Goal: Information Seeking & Learning: Understand process/instructions

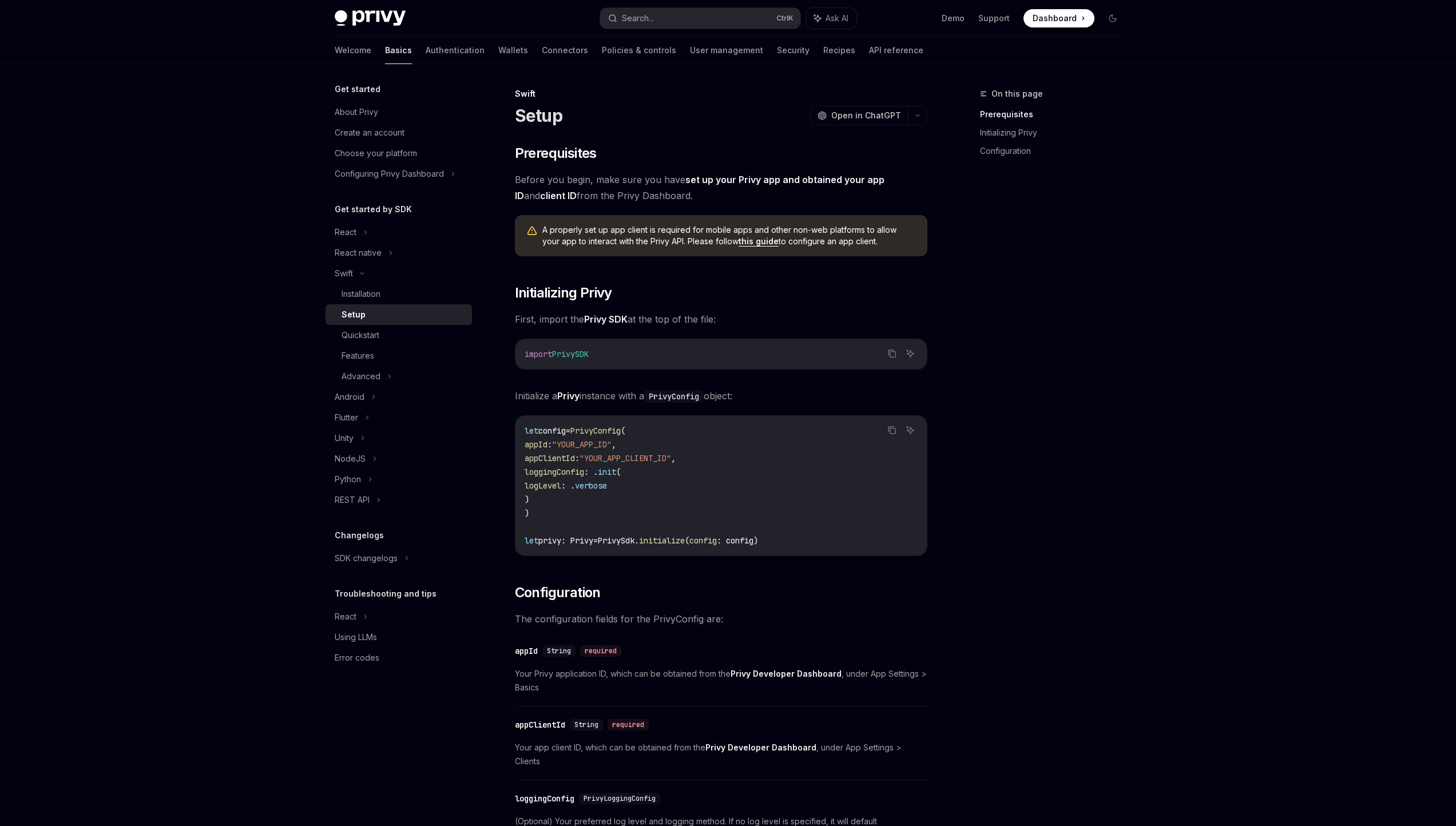
click at [1060, 13] on span "Dashboard" at bounding box center [1054, 19] width 44 height 11
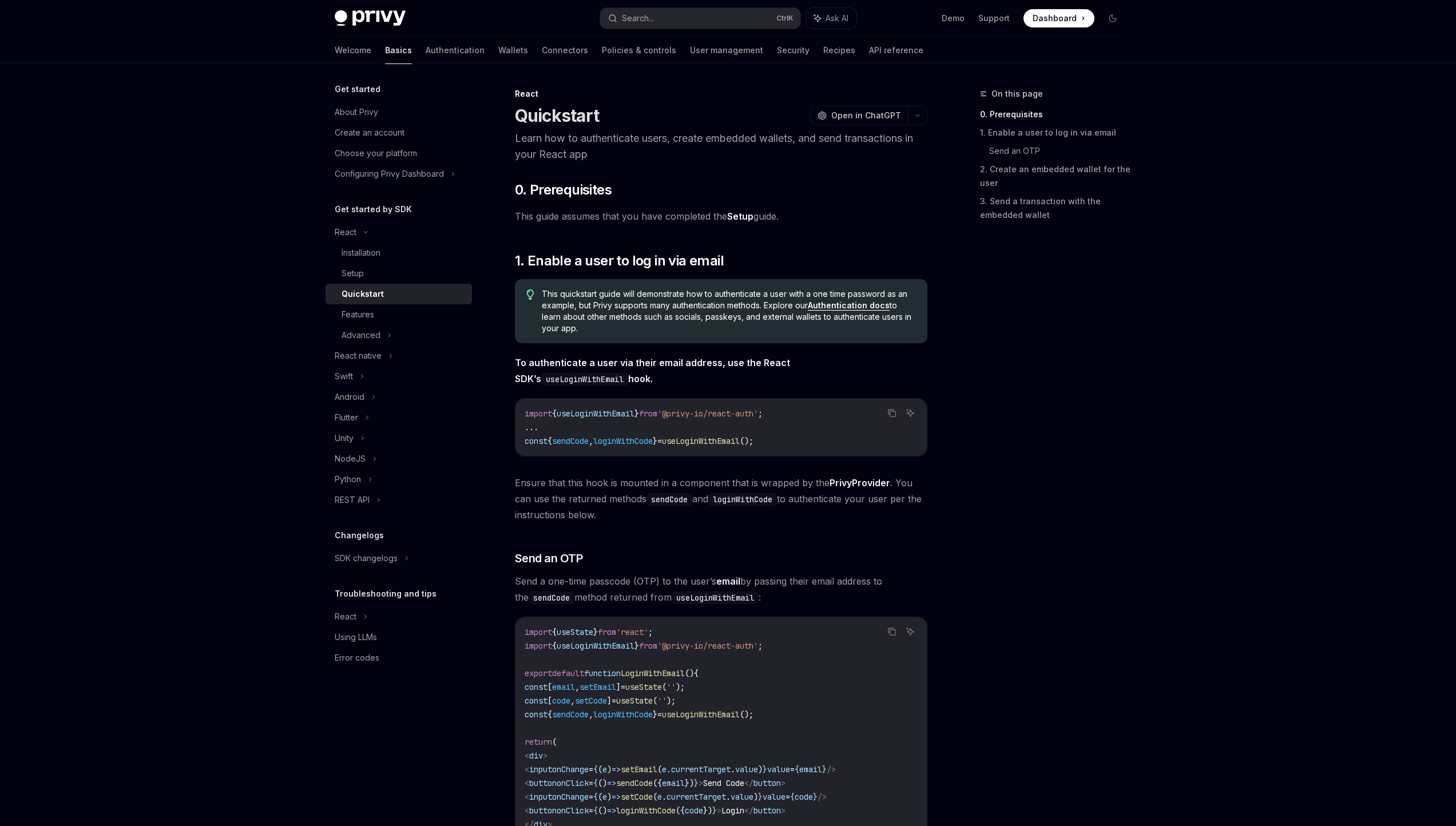
click at [740, 217] on link "Setup" at bounding box center [740, 216] width 27 height 12
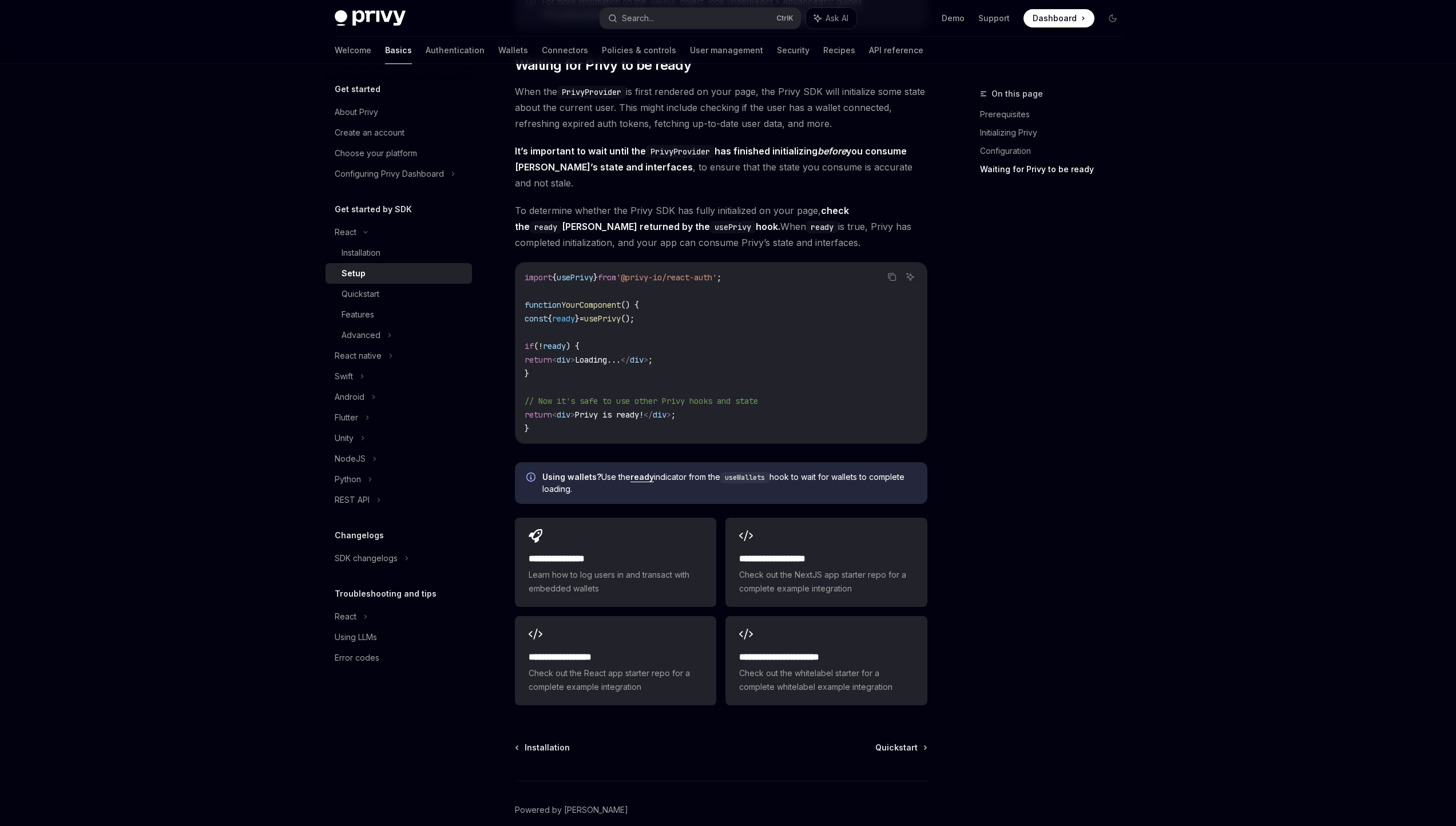
scroll to position [1138, 0]
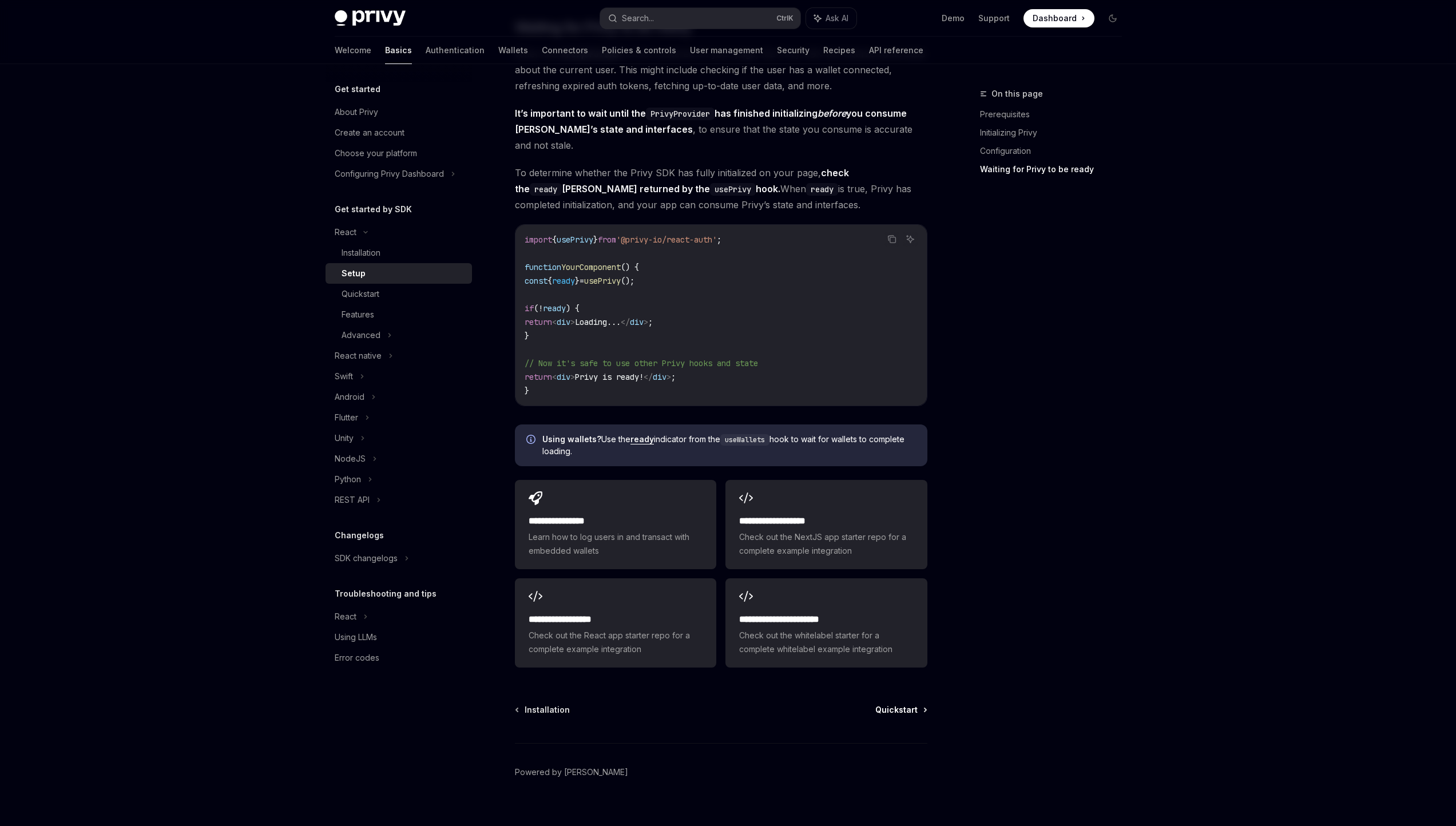
click at [882, 704] on span "Quickstart" at bounding box center [896, 710] width 42 height 11
type textarea "*"
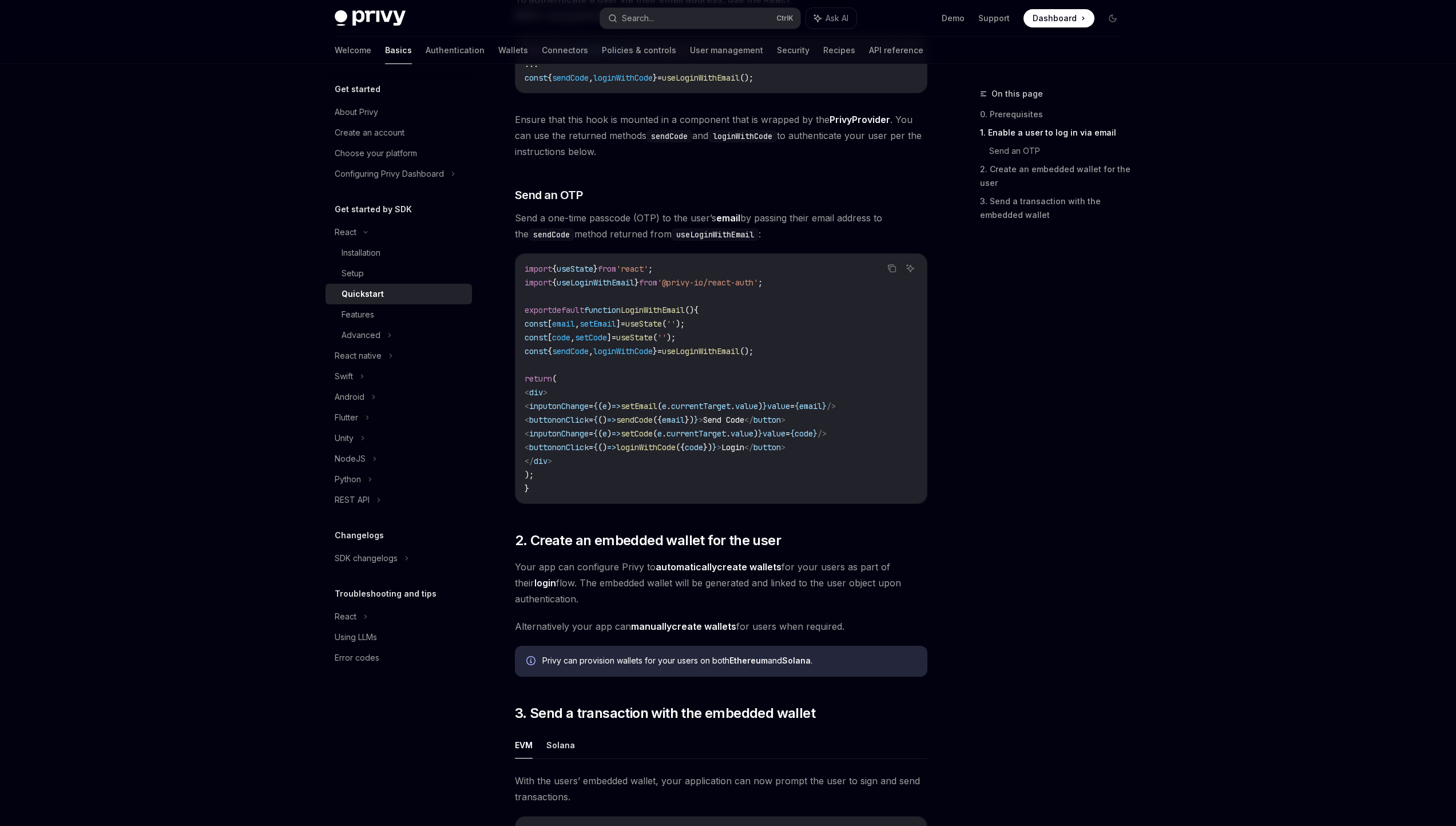
scroll to position [331, 0]
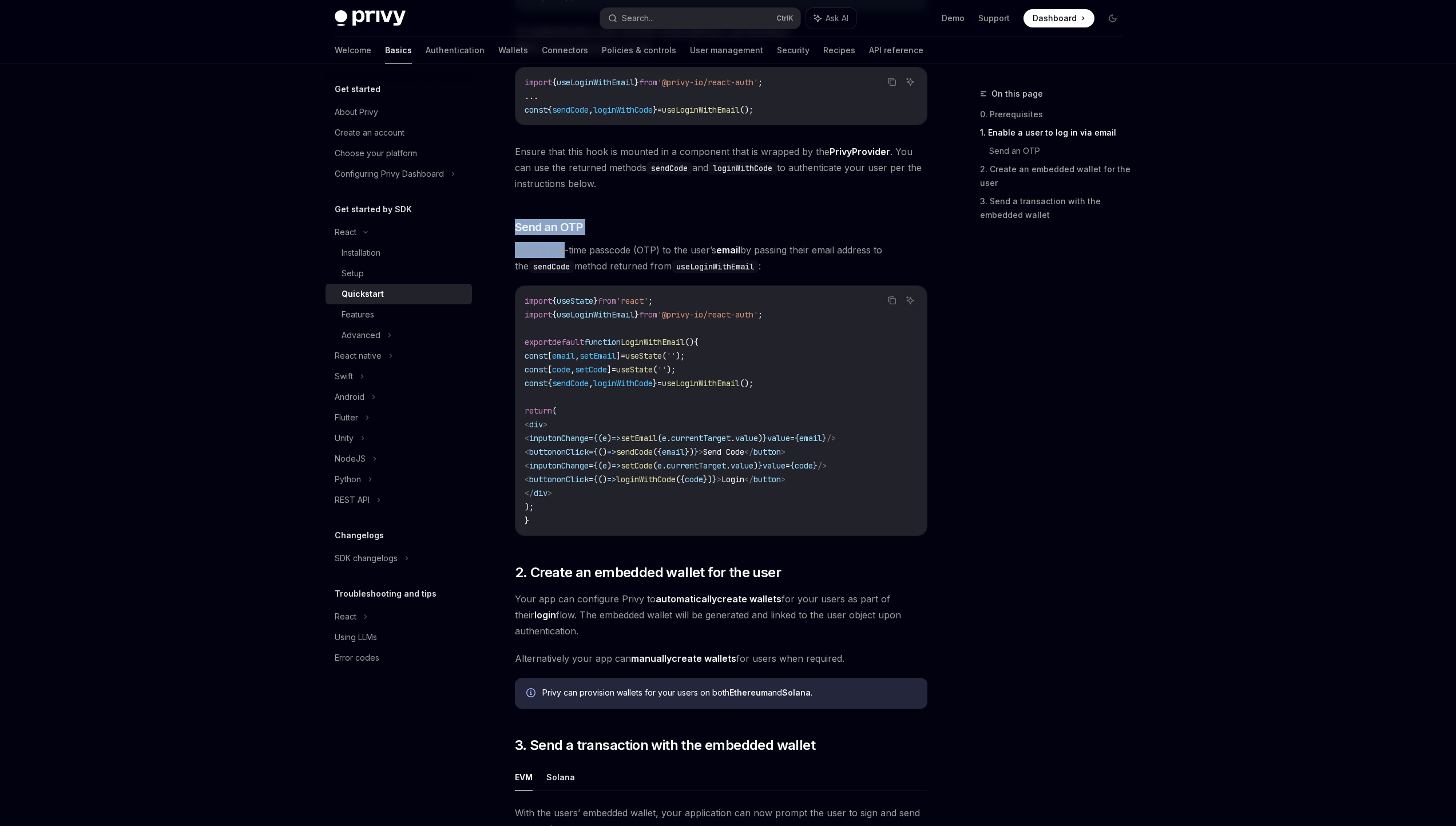
drag, startPoint x: 516, startPoint y: 224, endPoint x: 559, endPoint y: 241, distance: 46.2
click at [559, 241] on div "​ 0. Prerequisites This guide assumes that you have completed the Setup guide. …" at bounding box center [721, 502] width 412 height 1305
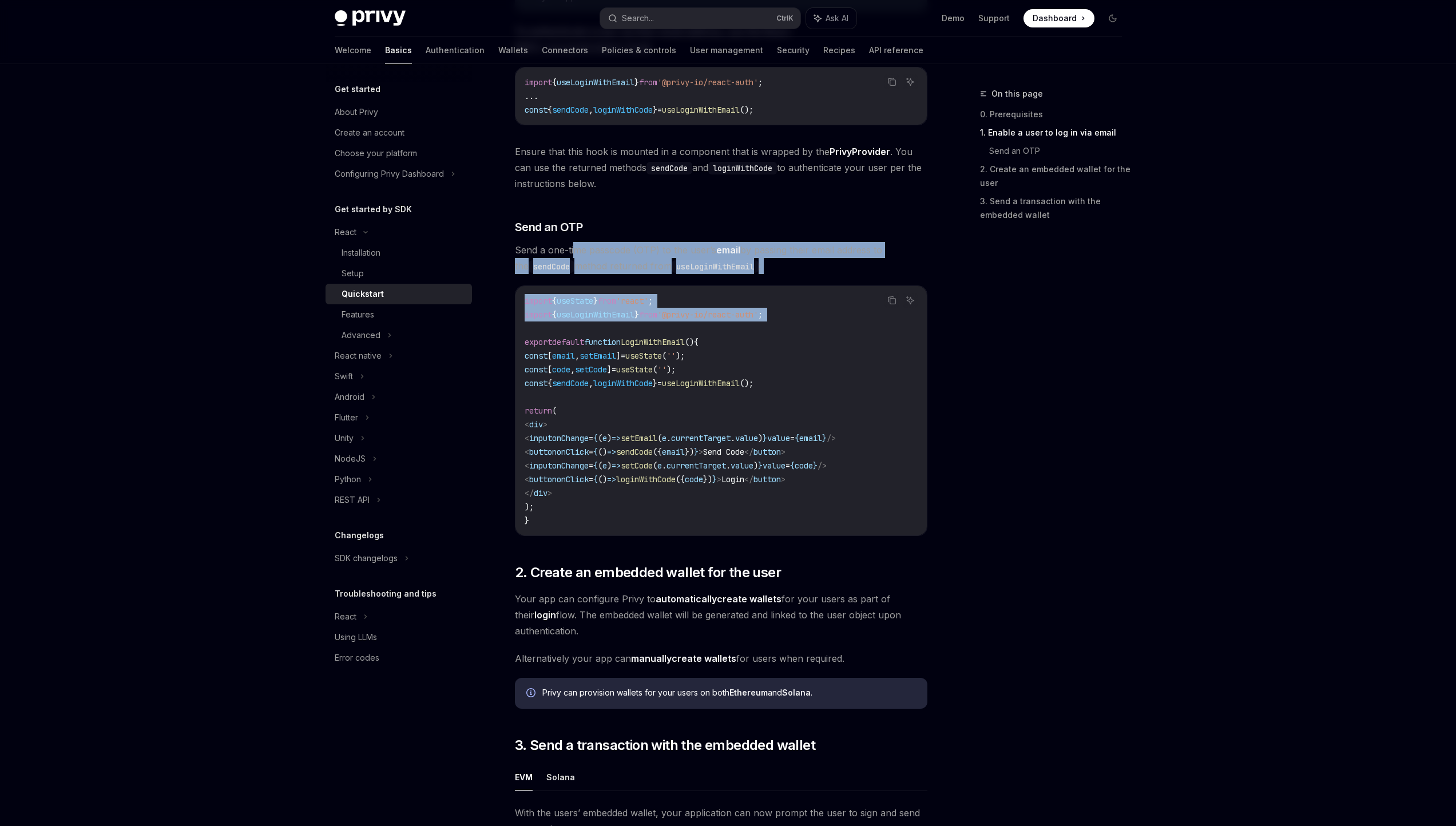
drag, startPoint x: 573, startPoint y: 245, endPoint x: 598, endPoint y: 300, distance: 60.4
click at [619, 321] on div "​ 0. Prerequisites This guide assumes that you have completed the Setup guide. …" at bounding box center [721, 502] width 412 height 1305
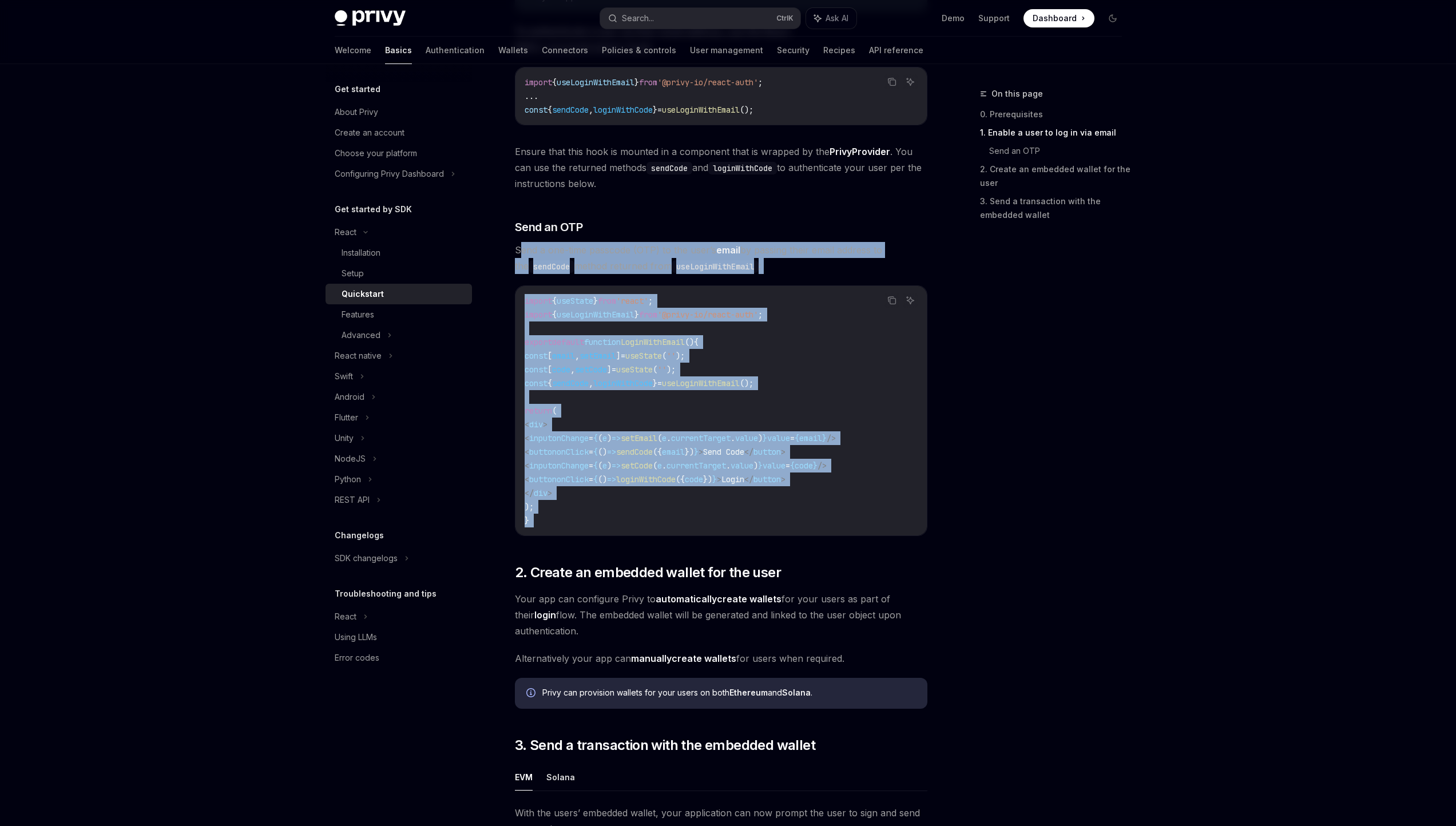
drag, startPoint x: 517, startPoint y: 242, endPoint x: 734, endPoint y: 545, distance: 372.7
click at [734, 545] on div "​ 0. Prerequisites This guide assumes that you have completed the Setup guide. …" at bounding box center [721, 502] width 412 height 1305
drag, startPoint x: 601, startPoint y: 232, endPoint x: 702, endPoint y: 531, distance: 315.6
click at [702, 531] on div "​ 0. Prerequisites This guide assumes that you have completed the Setup guide. …" at bounding box center [721, 502] width 412 height 1305
